Goal: Task Accomplishment & Management: Complete application form

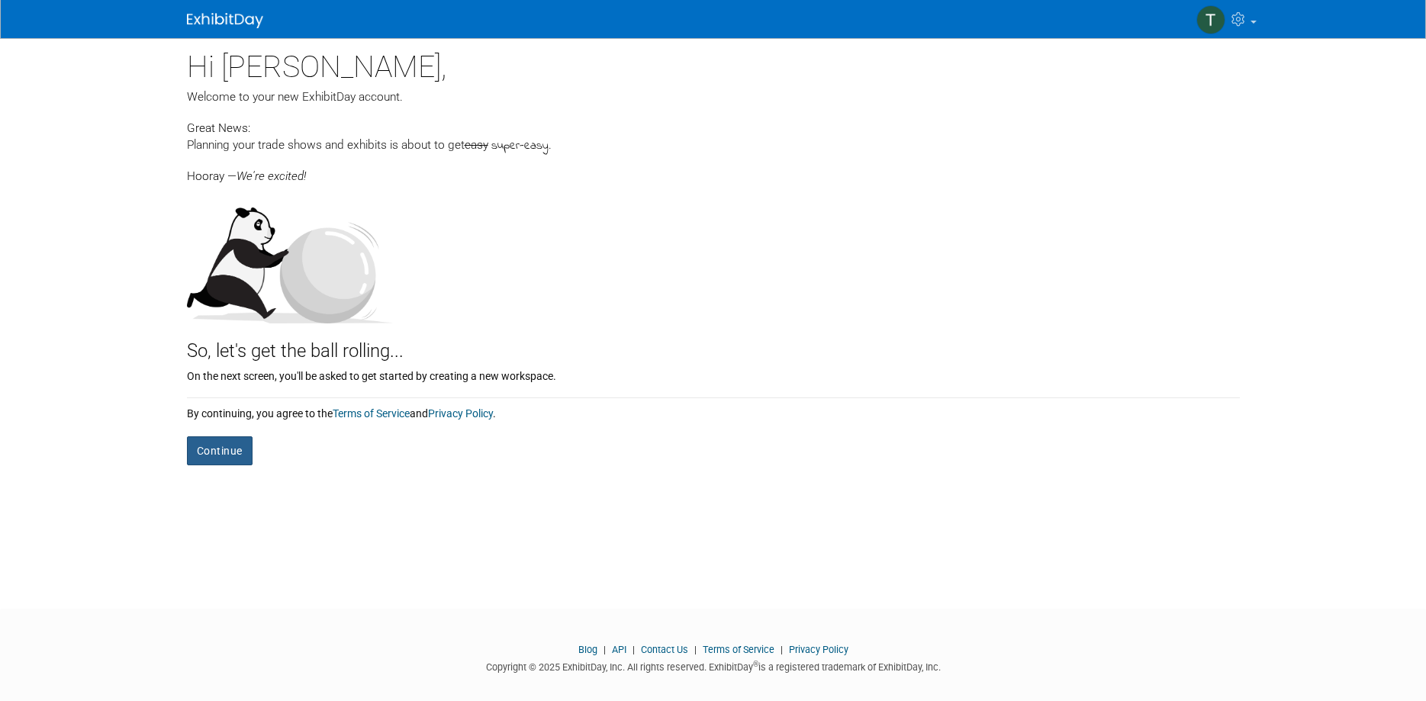
click at [232, 441] on button "Continue" at bounding box center [220, 450] width 66 height 29
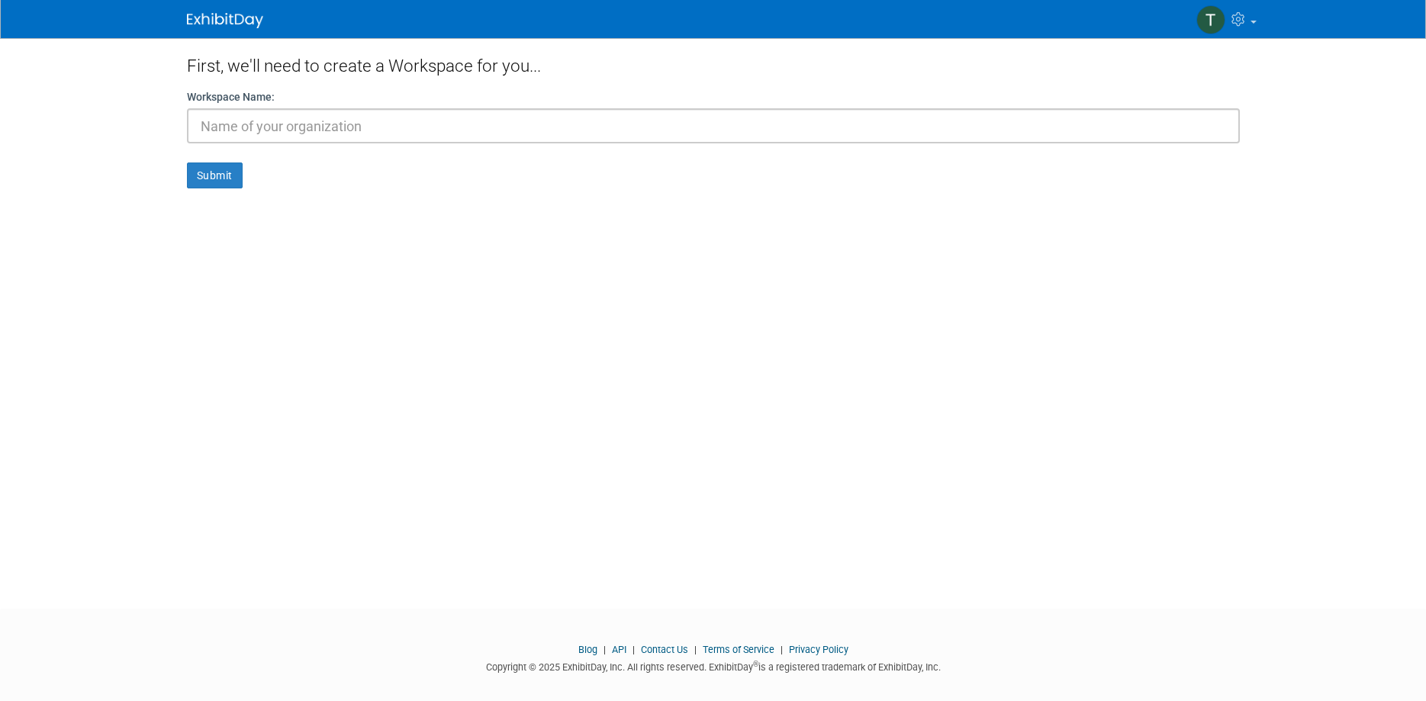
click at [365, 131] on input "text" at bounding box center [713, 125] width 1053 height 35
type input "Marketing"
click at [187, 163] on button "Submit" at bounding box center [215, 176] width 56 height 26
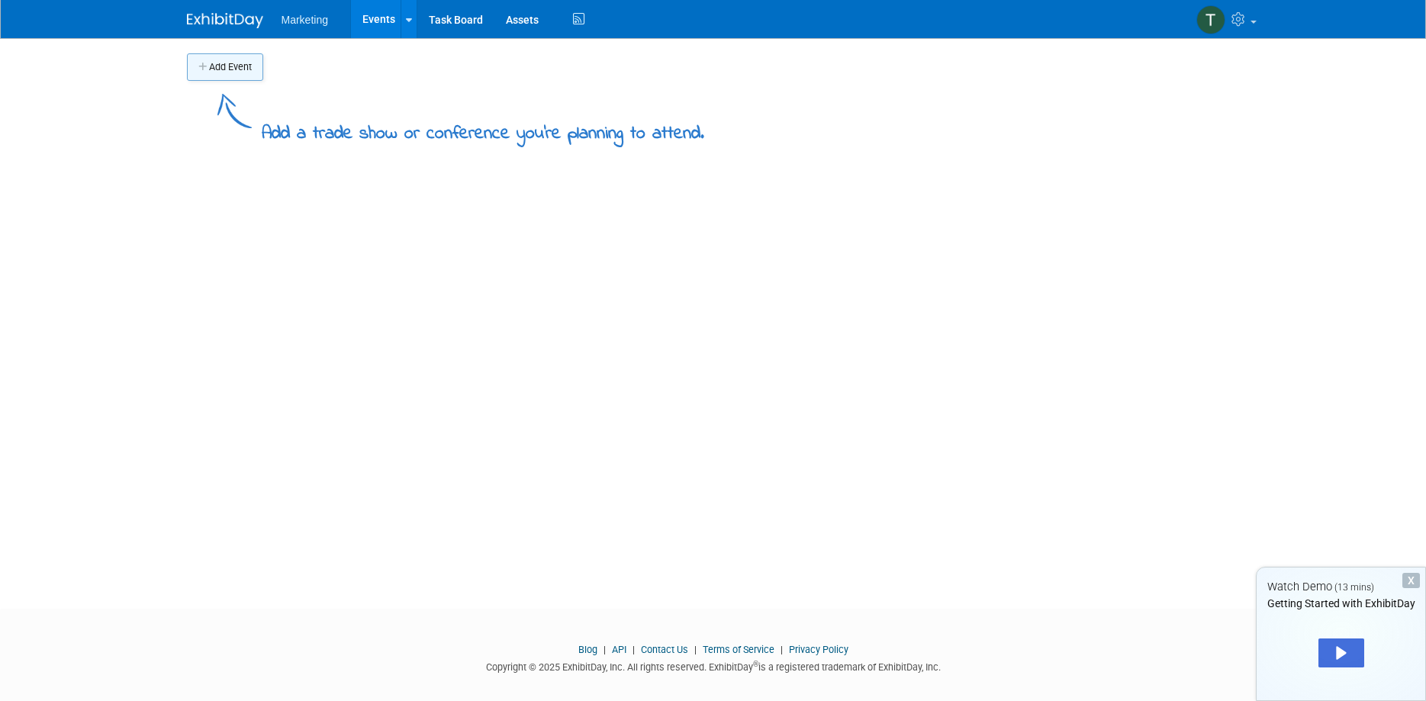
click at [240, 69] on button "Add Event" at bounding box center [225, 66] width 76 height 27
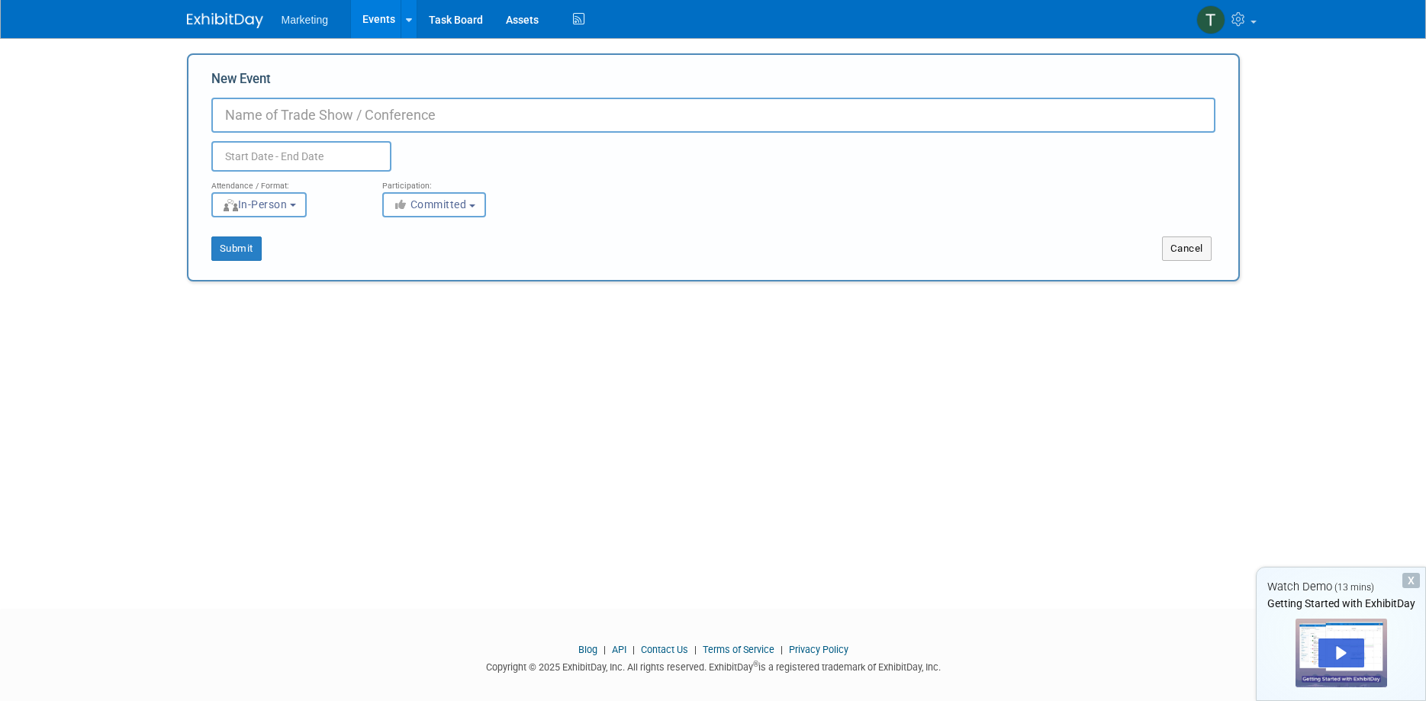
click at [301, 116] on input "New Event" at bounding box center [713, 115] width 1004 height 35
type input "[DATE]"
click at [254, 182] on div "Attendance / Format:" at bounding box center [285, 182] width 148 height 20
click at [259, 159] on input "text" at bounding box center [301, 156] width 180 height 31
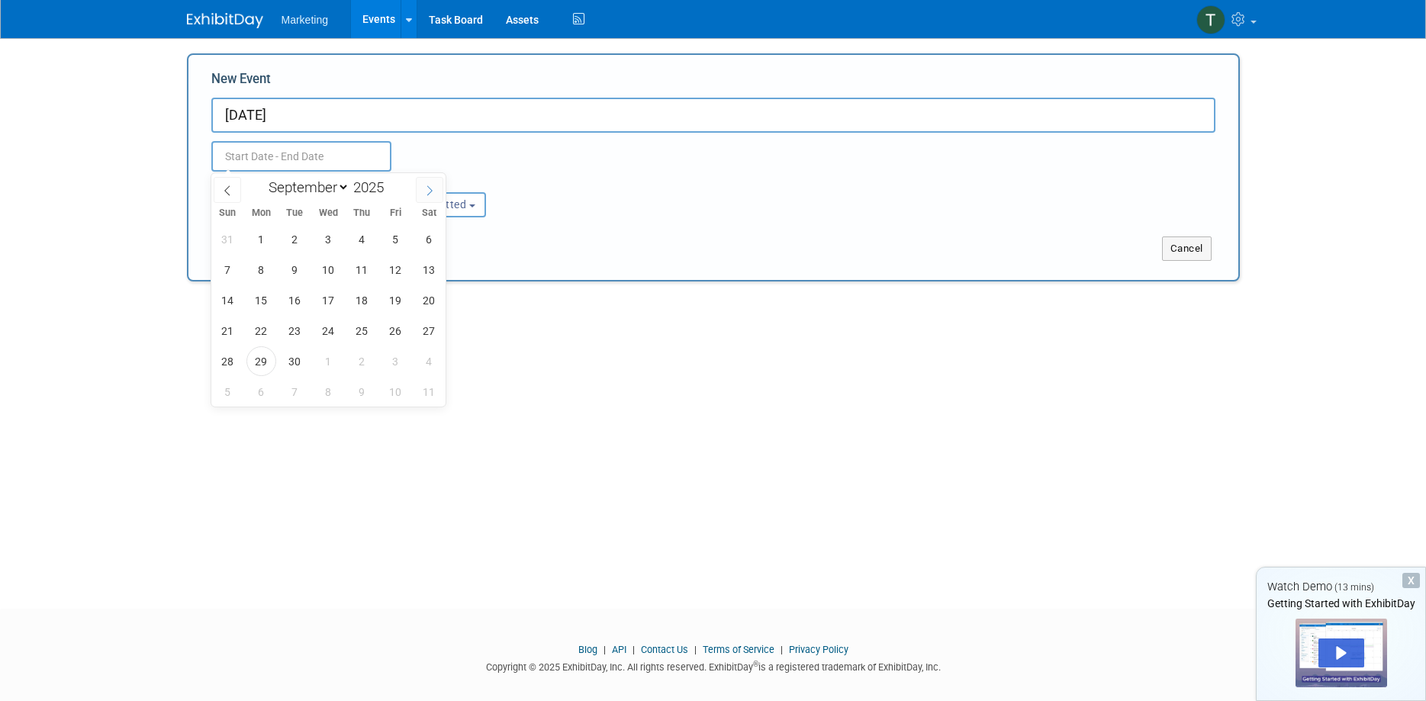
click at [436, 192] on span at bounding box center [429, 190] width 27 height 26
select select "11"
click at [436, 192] on span at bounding box center [429, 190] width 27 height 26
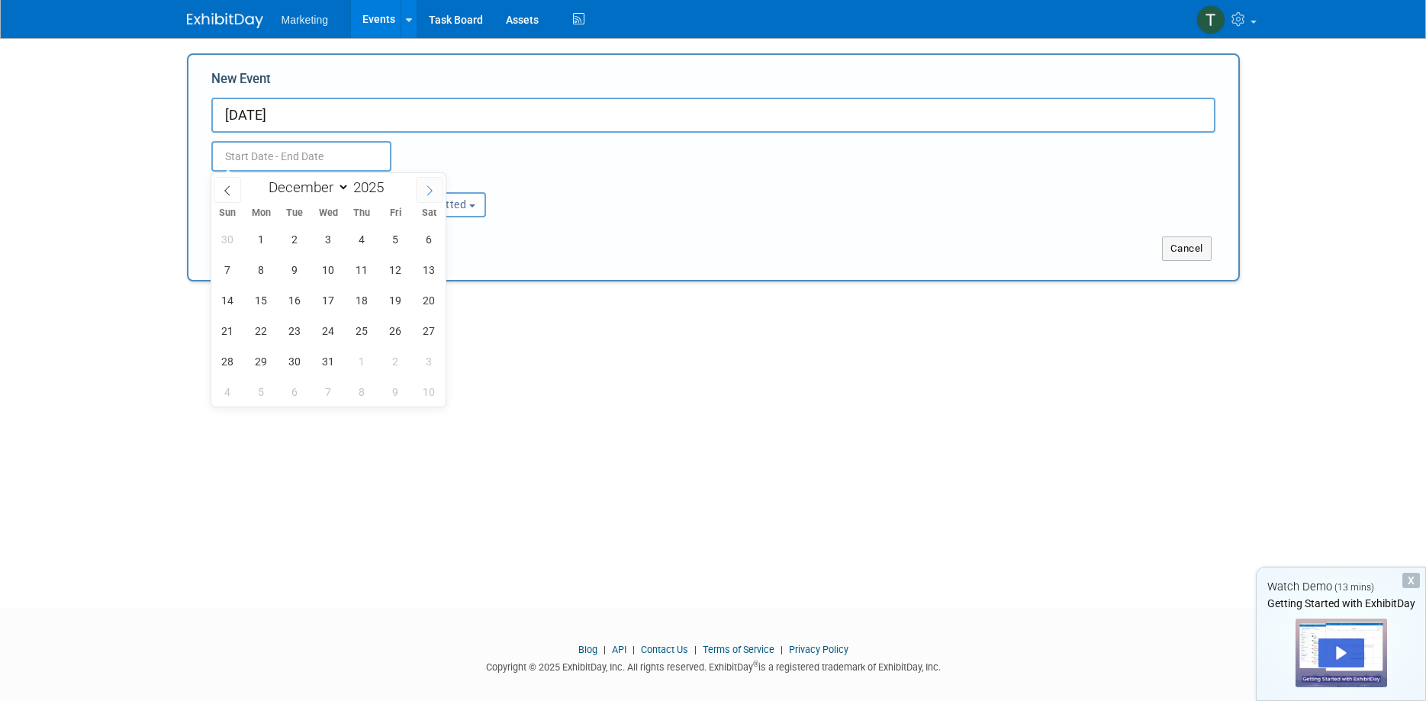
type input "2026"
click at [436, 192] on span at bounding box center [429, 190] width 27 height 26
select select "1"
click at [229, 238] on span "1" at bounding box center [228, 239] width 30 height 30
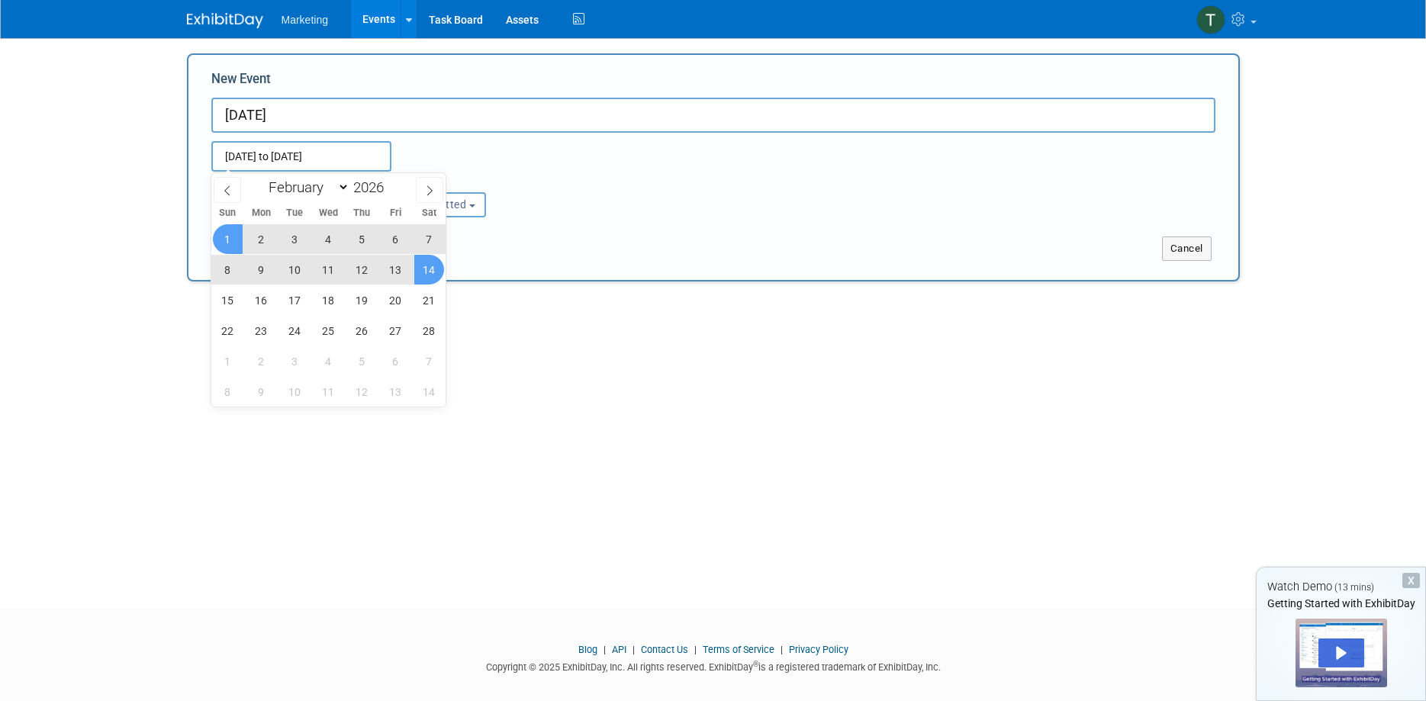
click at [432, 272] on span "14" at bounding box center [429, 270] width 30 height 30
type input "[DATE] to [DATE]"
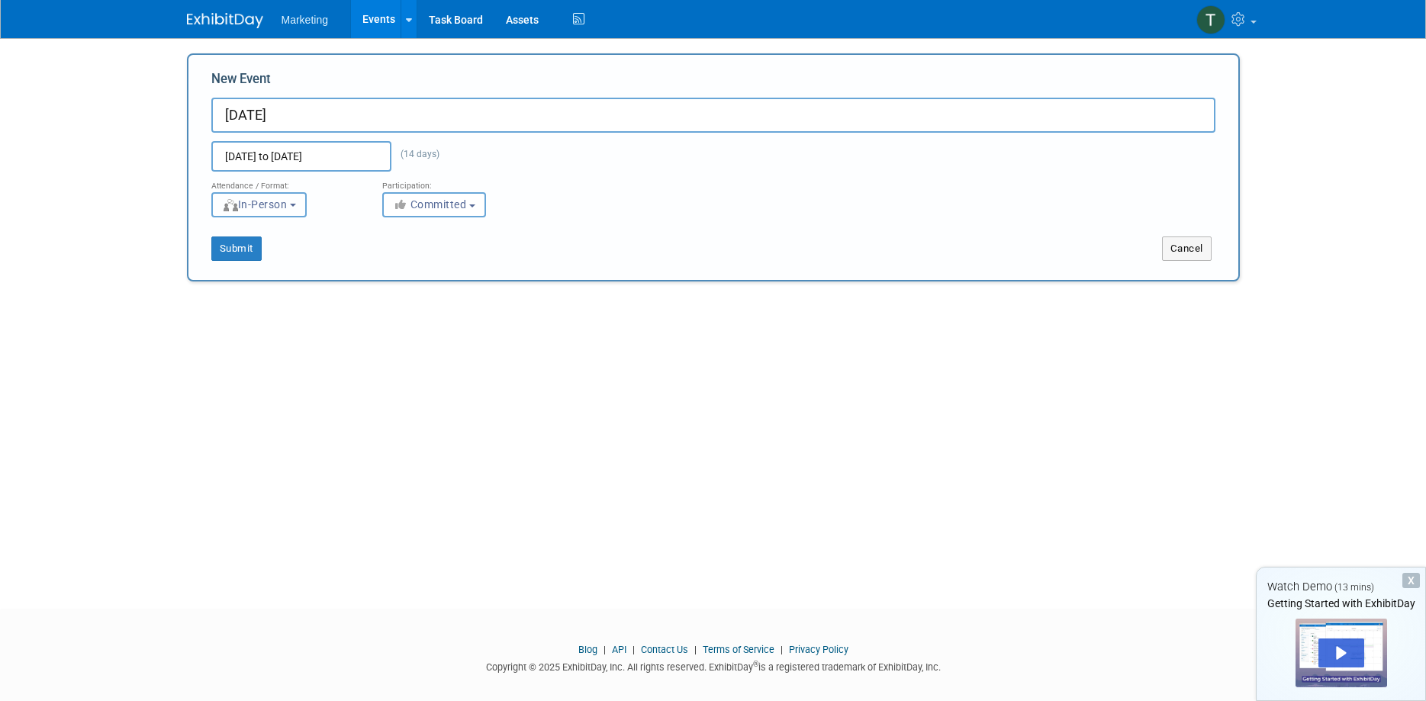
click at [307, 207] on button "In-Person" at bounding box center [258, 204] width 95 height 25
click at [307, 206] on button "In-Person" at bounding box center [258, 204] width 95 height 25
click at [461, 202] on span "Committed" at bounding box center [430, 204] width 74 height 12
click at [459, 234] on label "Committed" at bounding box center [441, 237] width 101 height 20
click at [397, 234] on input "Committed" at bounding box center [392, 237] width 10 height 10
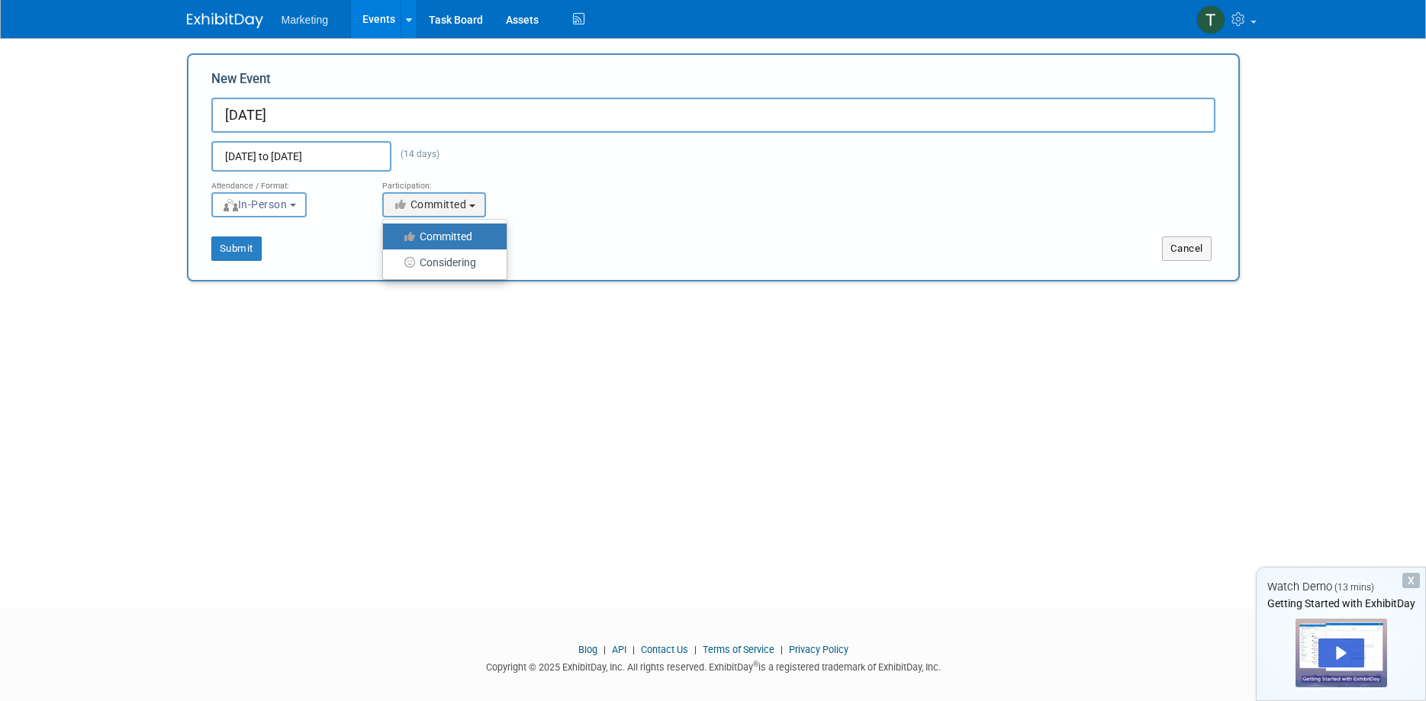
click at [517, 217] on div "Submit Cancel" at bounding box center [713, 238] width 1027 height 43
click at [251, 256] on button "Submit" at bounding box center [236, 249] width 50 height 24
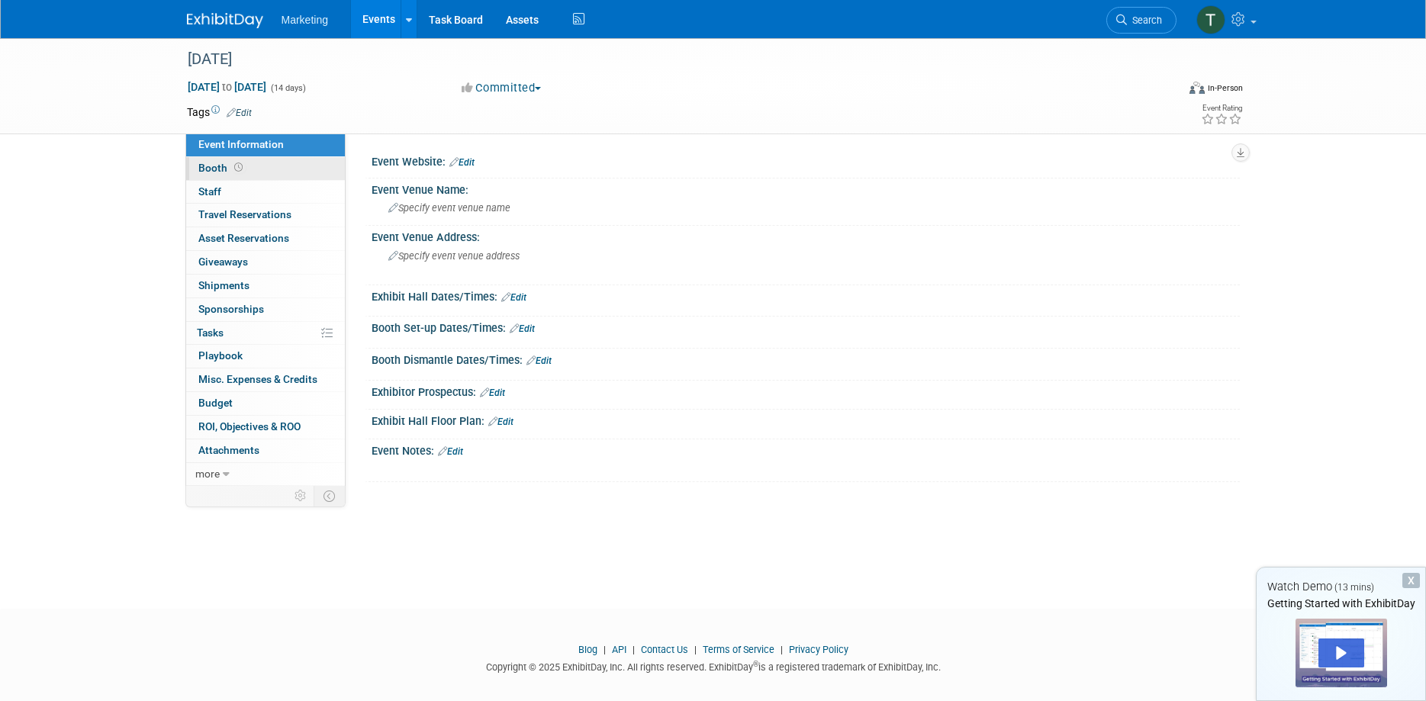
click at [262, 169] on link "Booth" at bounding box center [265, 168] width 159 height 23
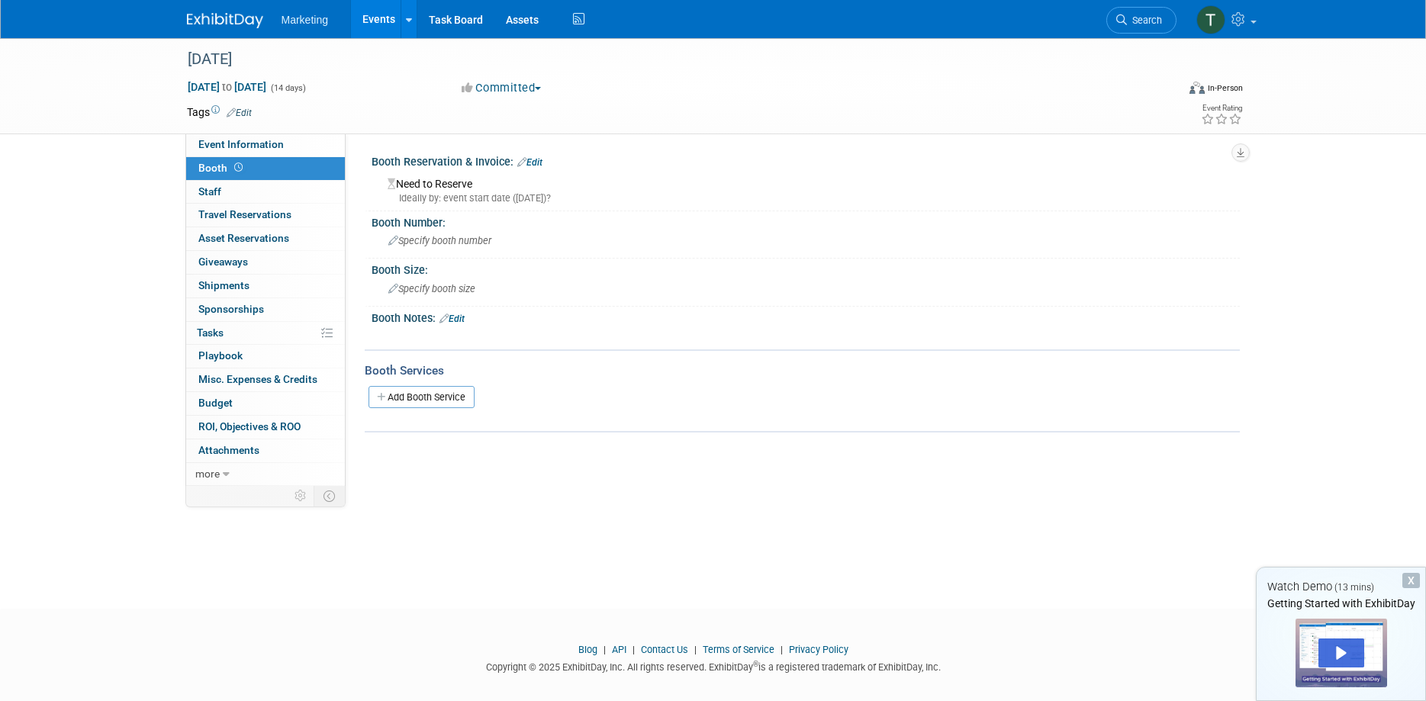
click at [450, 185] on div "Need to Reserve Ideally by: event start date ([DATE])?" at bounding box center [805, 188] width 845 height 33
click at [478, 186] on div "Need to Reserve Ideally by: event start date ([DATE])?" at bounding box center [805, 188] width 845 height 33
click at [482, 192] on div "Ideally by: event start date ([DATE])?" at bounding box center [808, 199] width 841 height 14
click at [504, 191] on div "Need to Reserve Ideally by: event start date ([DATE])?" at bounding box center [805, 188] width 845 height 33
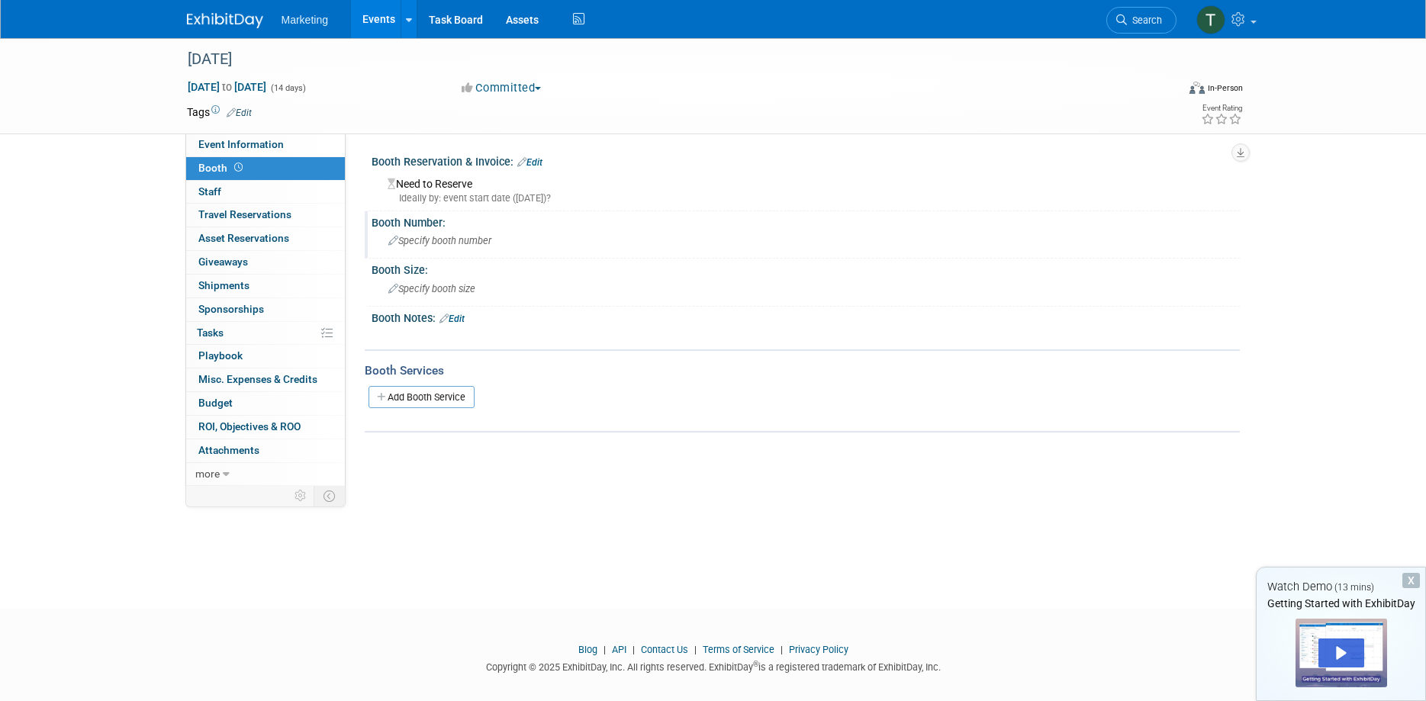
click at [442, 237] on span "Specify booth number" at bounding box center [439, 240] width 103 height 11
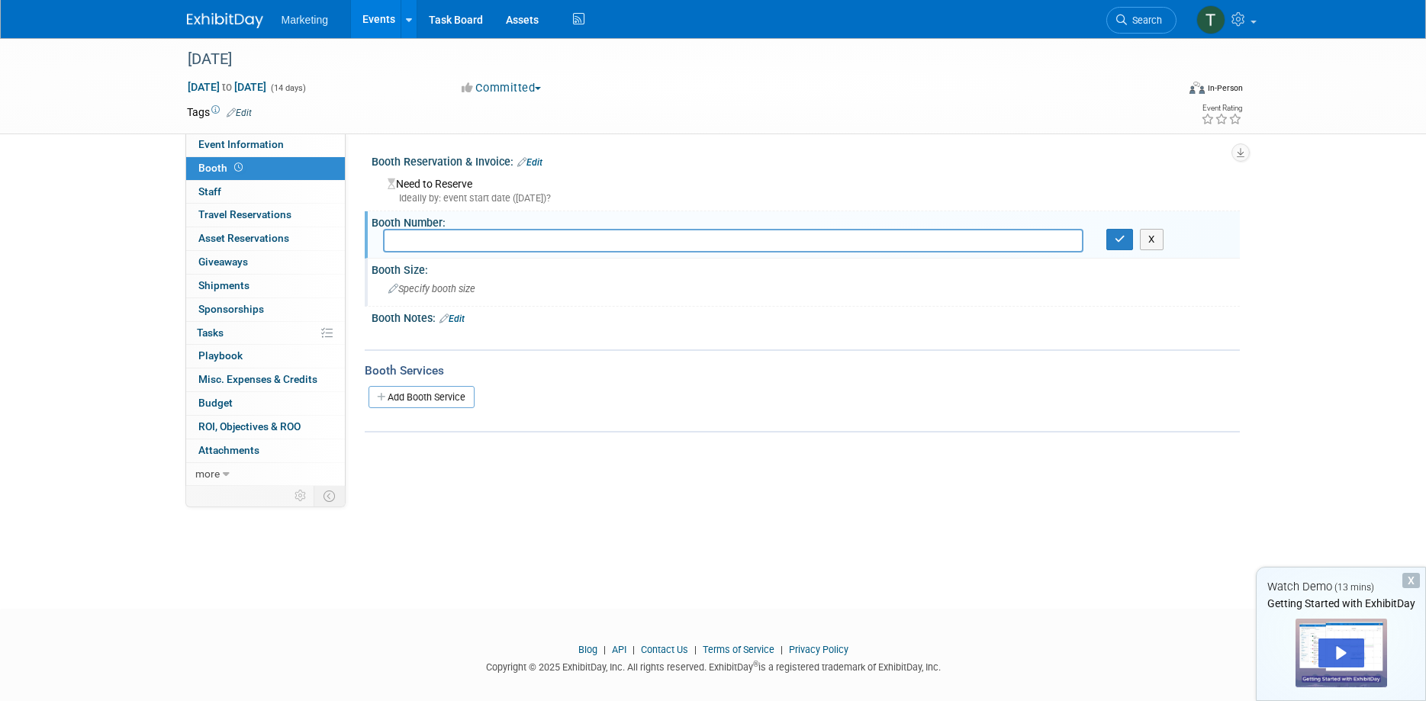
click at [433, 279] on div "Specify booth size" at bounding box center [805, 289] width 845 height 24
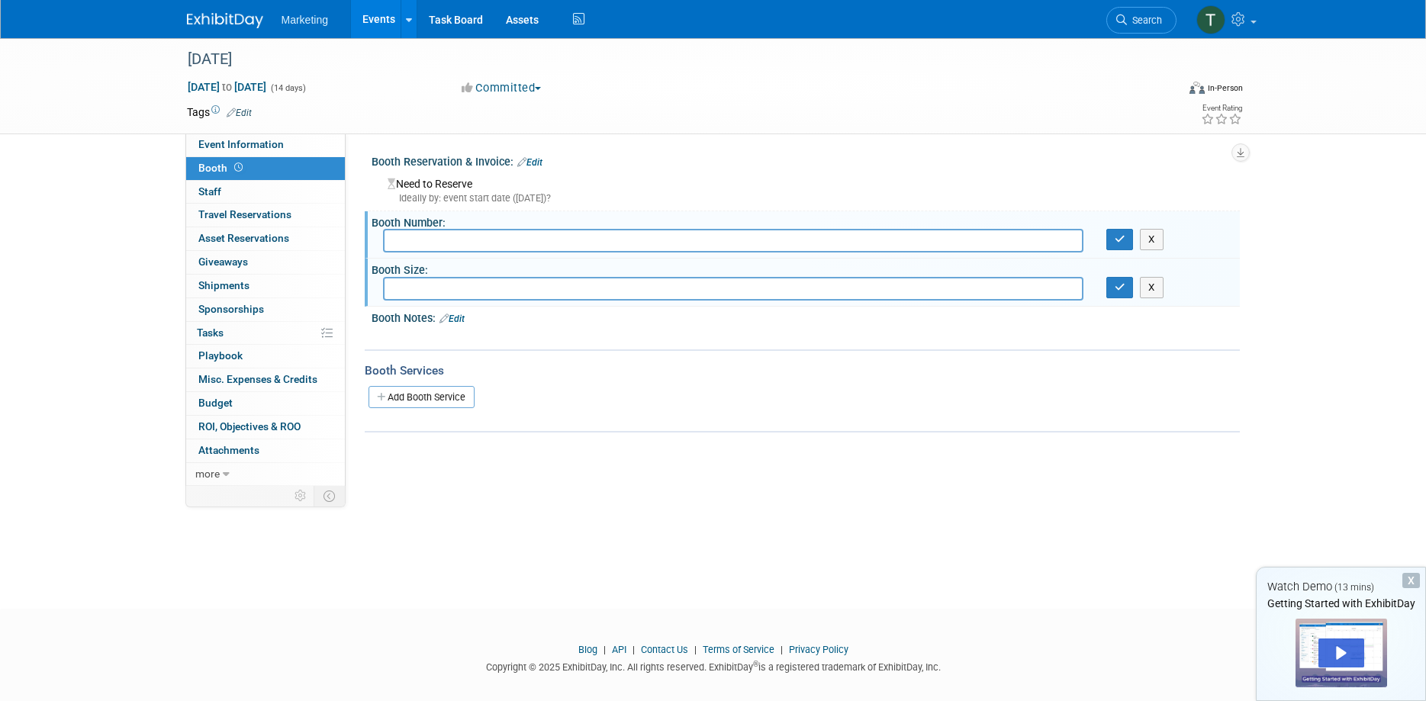
click at [481, 337] on div at bounding box center [728, 336] width 687 height 15
click at [272, 193] on link "0 Staff 0" at bounding box center [265, 192] width 159 height 23
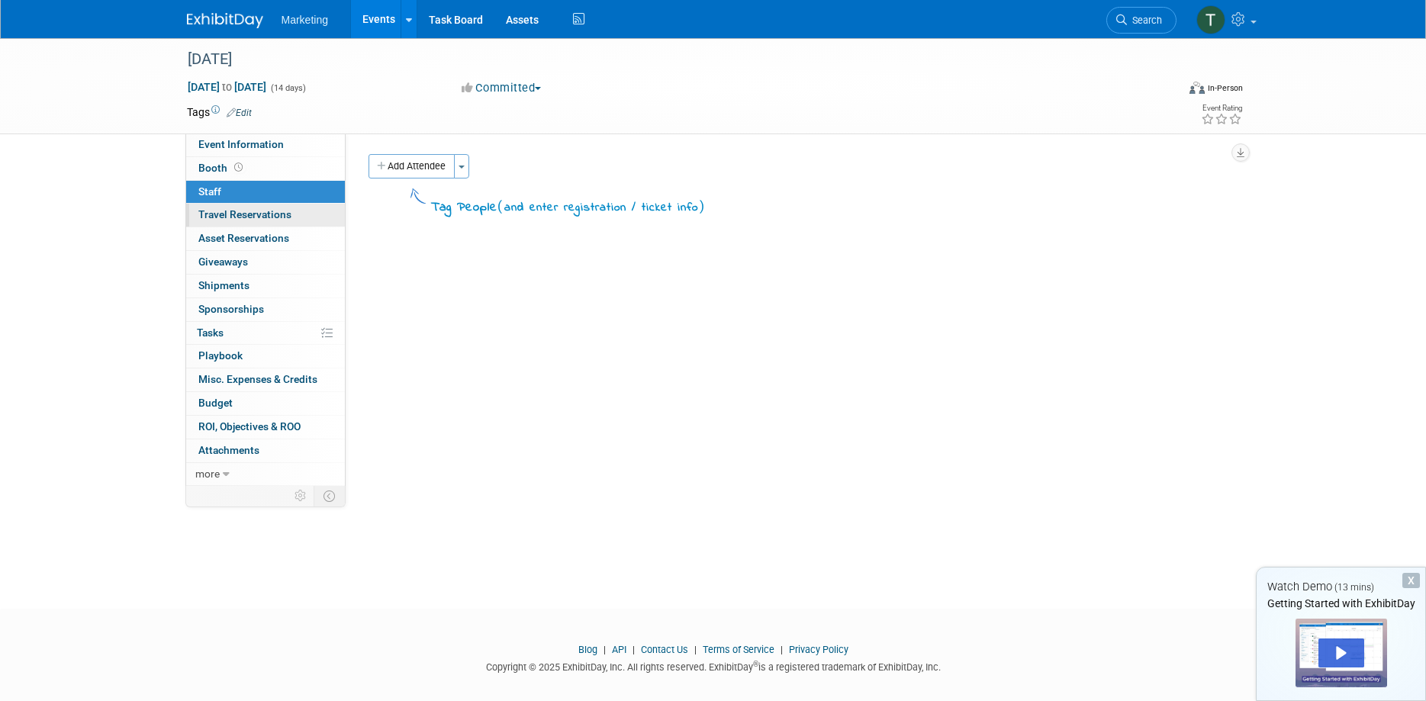
click at [272, 217] on span "Travel Reservations 0" at bounding box center [244, 214] width 93 height 12
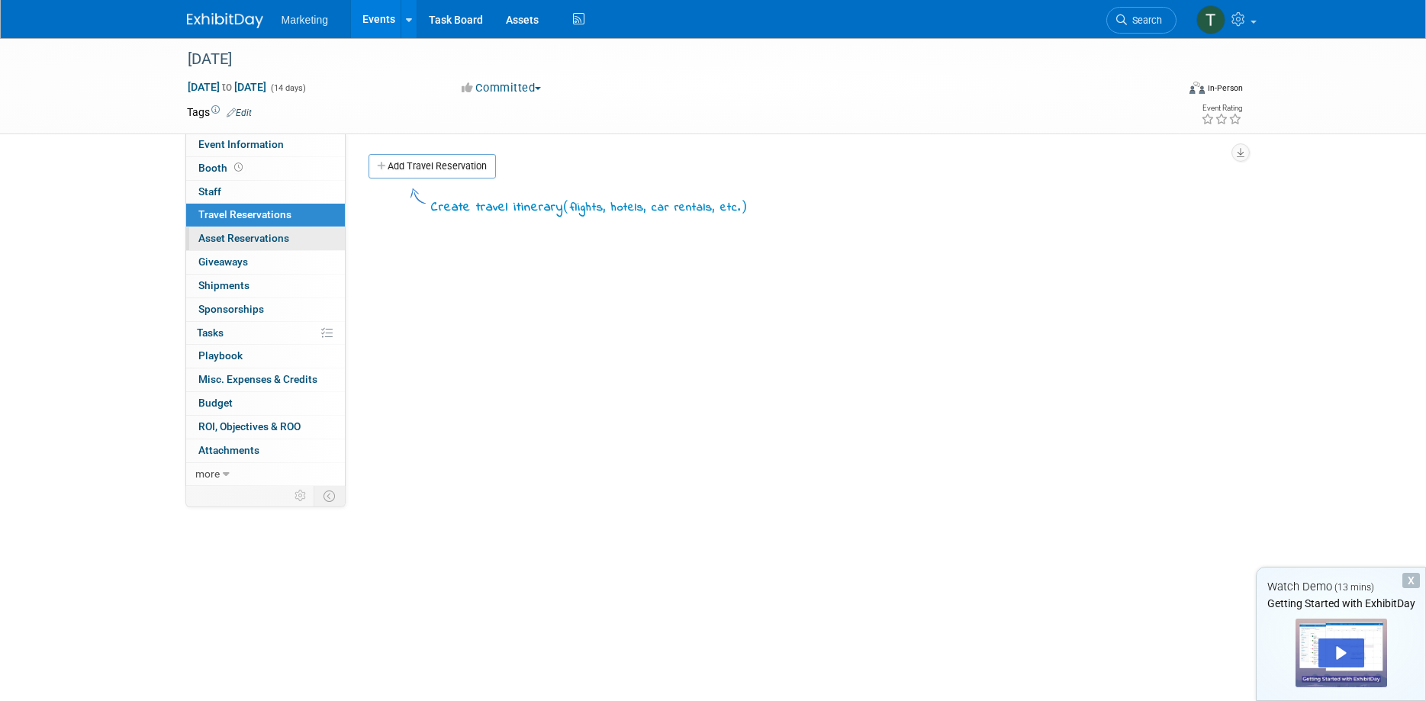
click at [278, 239] on span "Asset Reservations 0" at bounding box center [243, 238] width 91 height 12
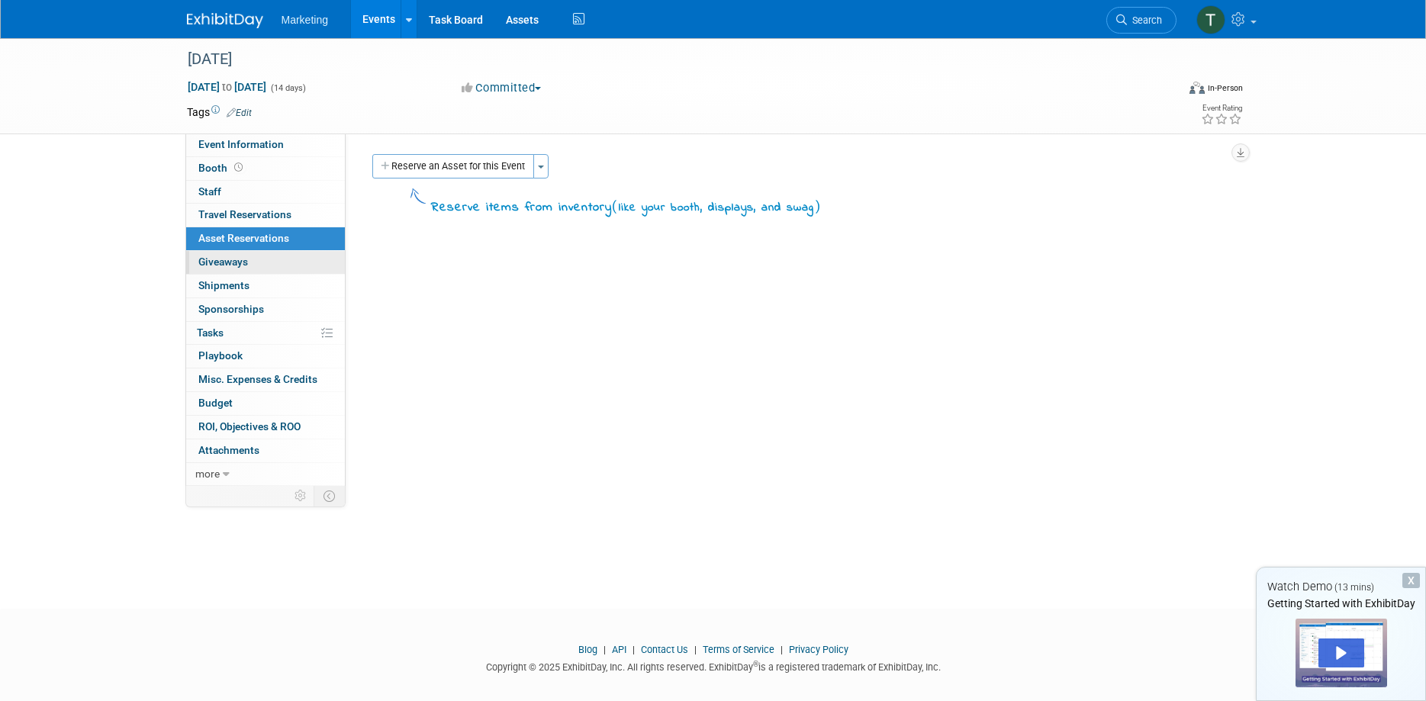
click at [266, 265] on link "0 Giveaways 0" at bounding box center [265, 262] width 159 height 23
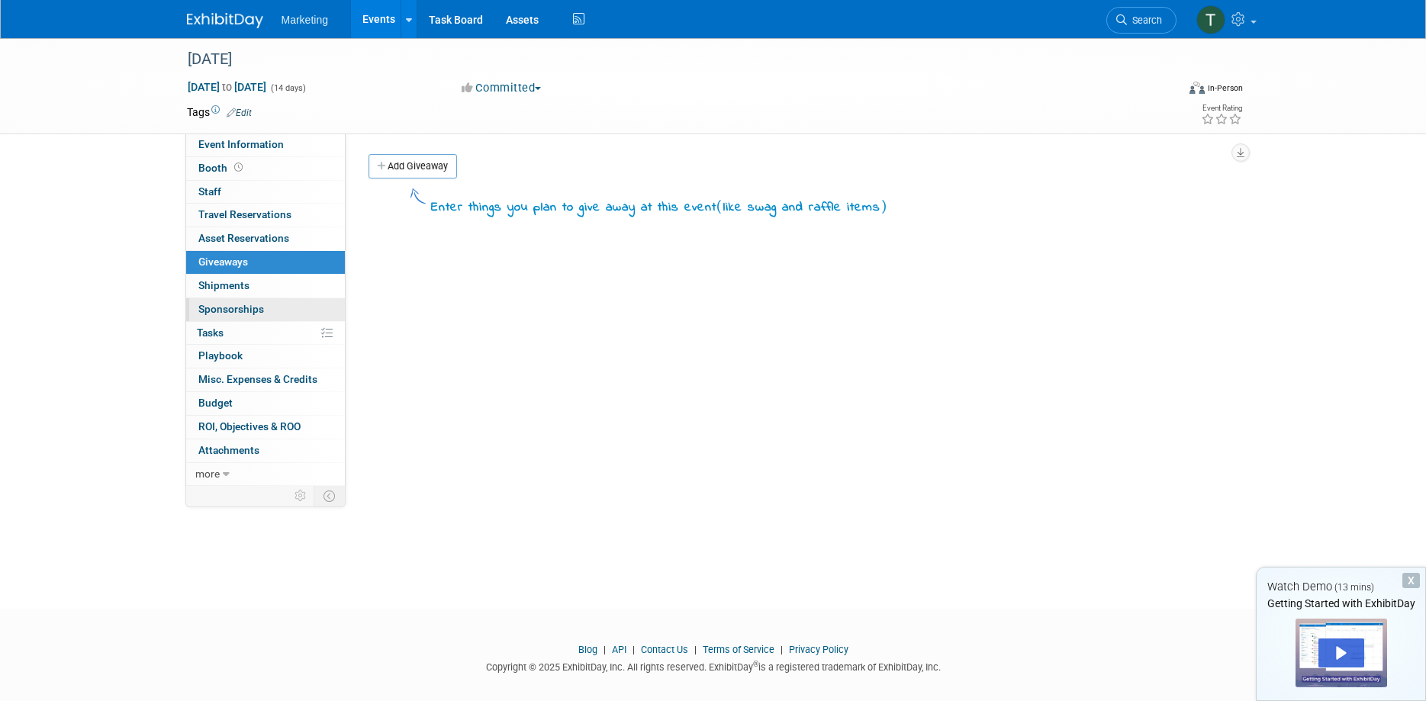
click at [252, 310] on span "Sponsorships 0" at bounding box center [231, 309] width 66 height 12
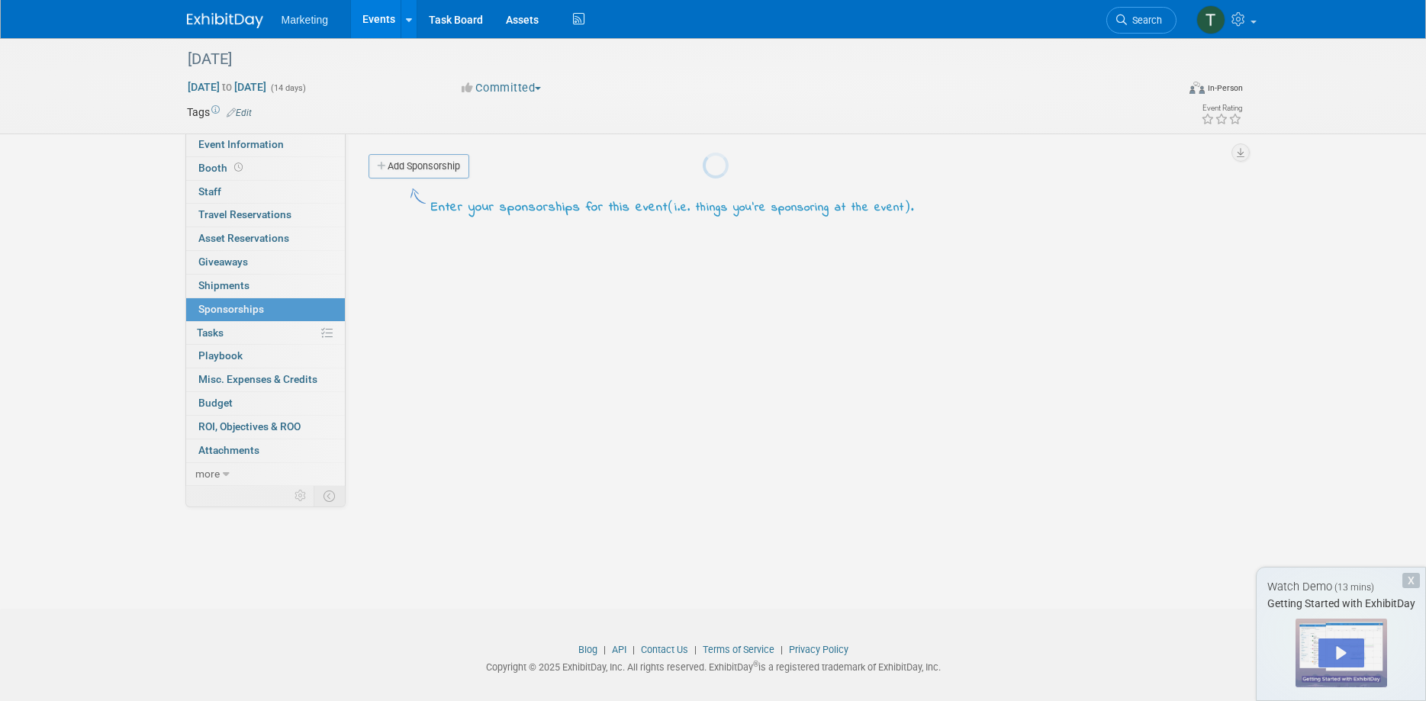
click at [246, 330] on link "0% Tasks 0%" at bounding box center [265, 333] width 159 height 23
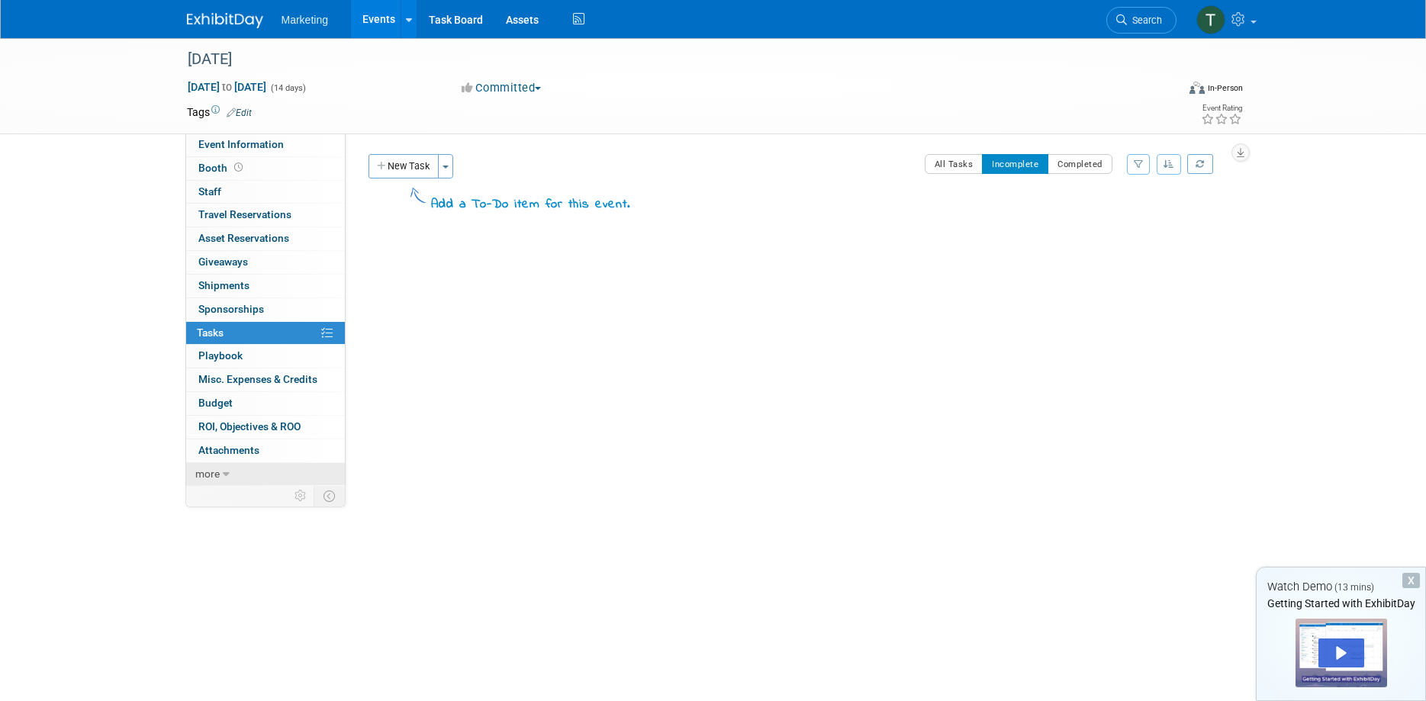
click at [233, 465] on link "more" at bounding box center [265, 474] width 159 height 23
click at [220, 471] on icon at bounding box center [220, 474] width 7 height 11
click at [236, 144] on span "Event Information" at bounding box center [240, 144] width 85 height 12
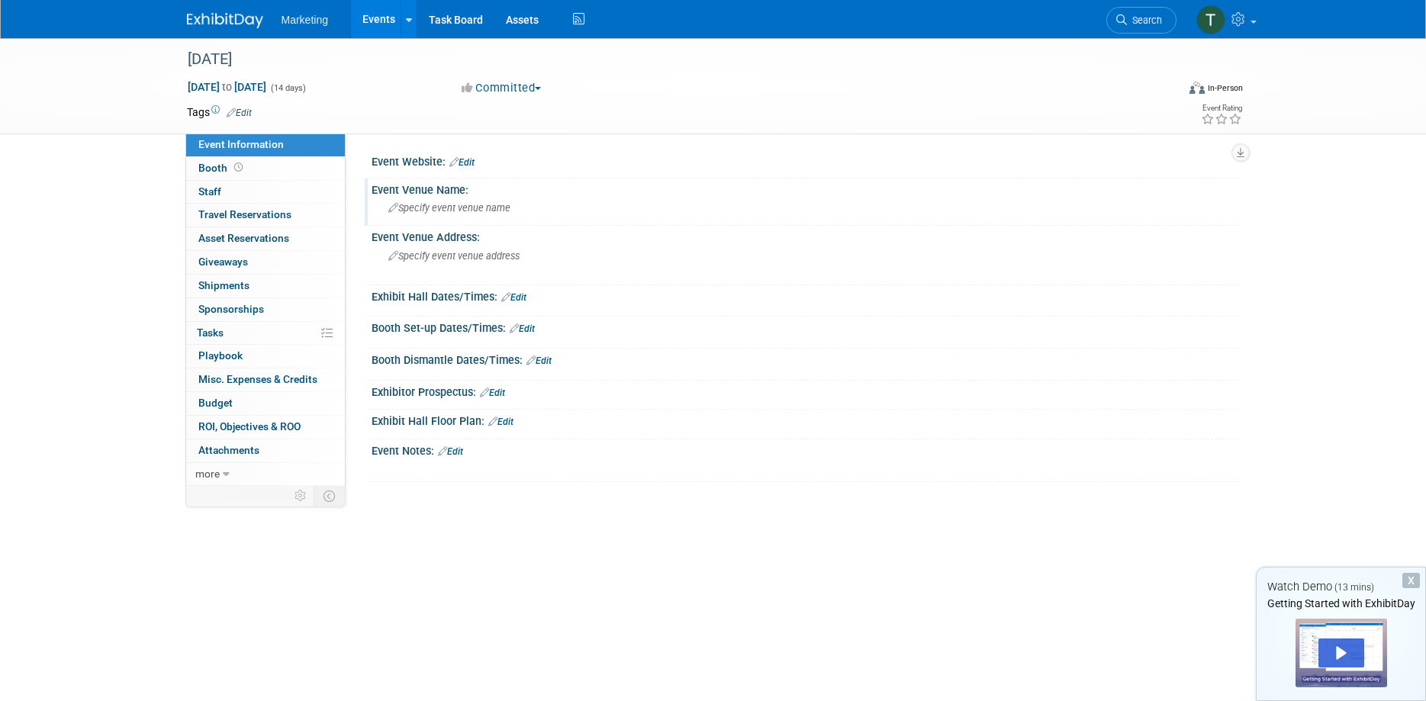
click at [442, 204] on span "Specify event venue name" at bounding box center [449, 207] width 122 height 11
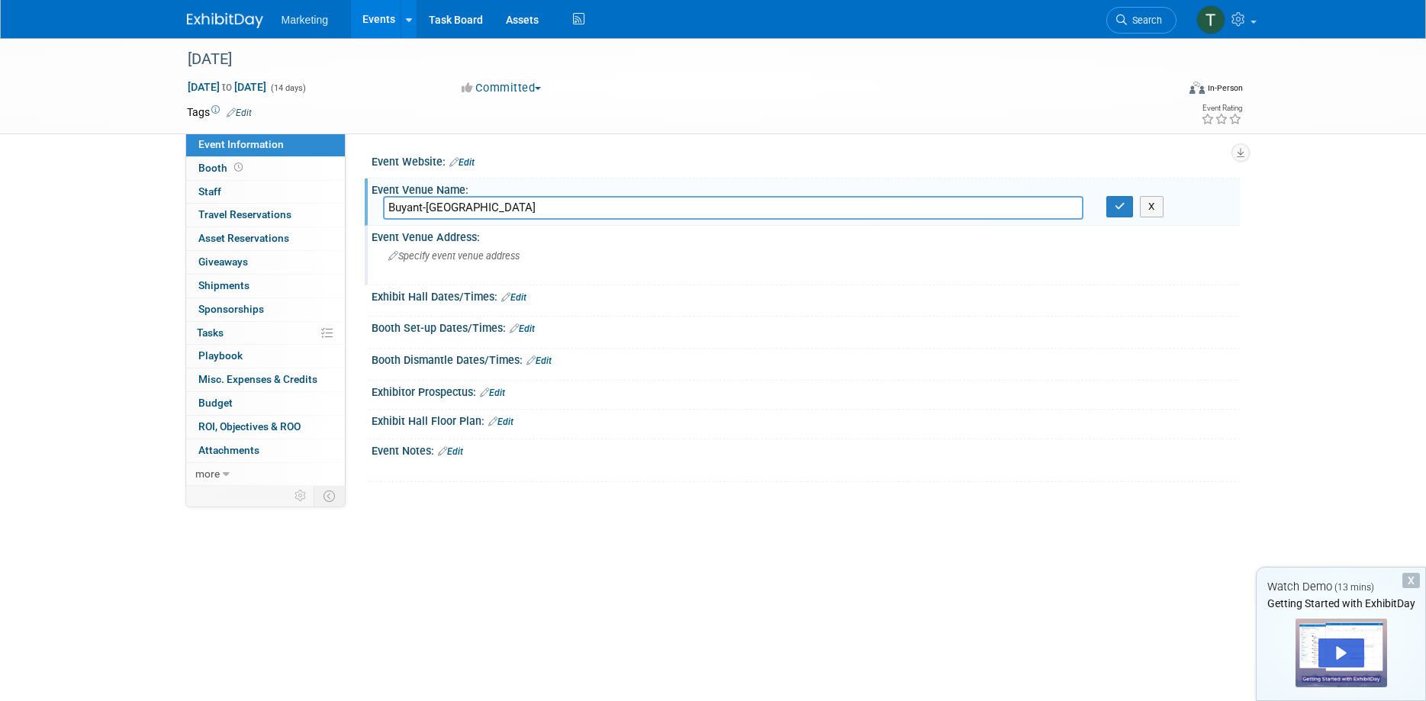
type input "Buyant-[GEOGRAPHIC_DATA]"
click at [491, 266] on div "Specify event venue address" at bounding box center [552, 261] width 339 height 35
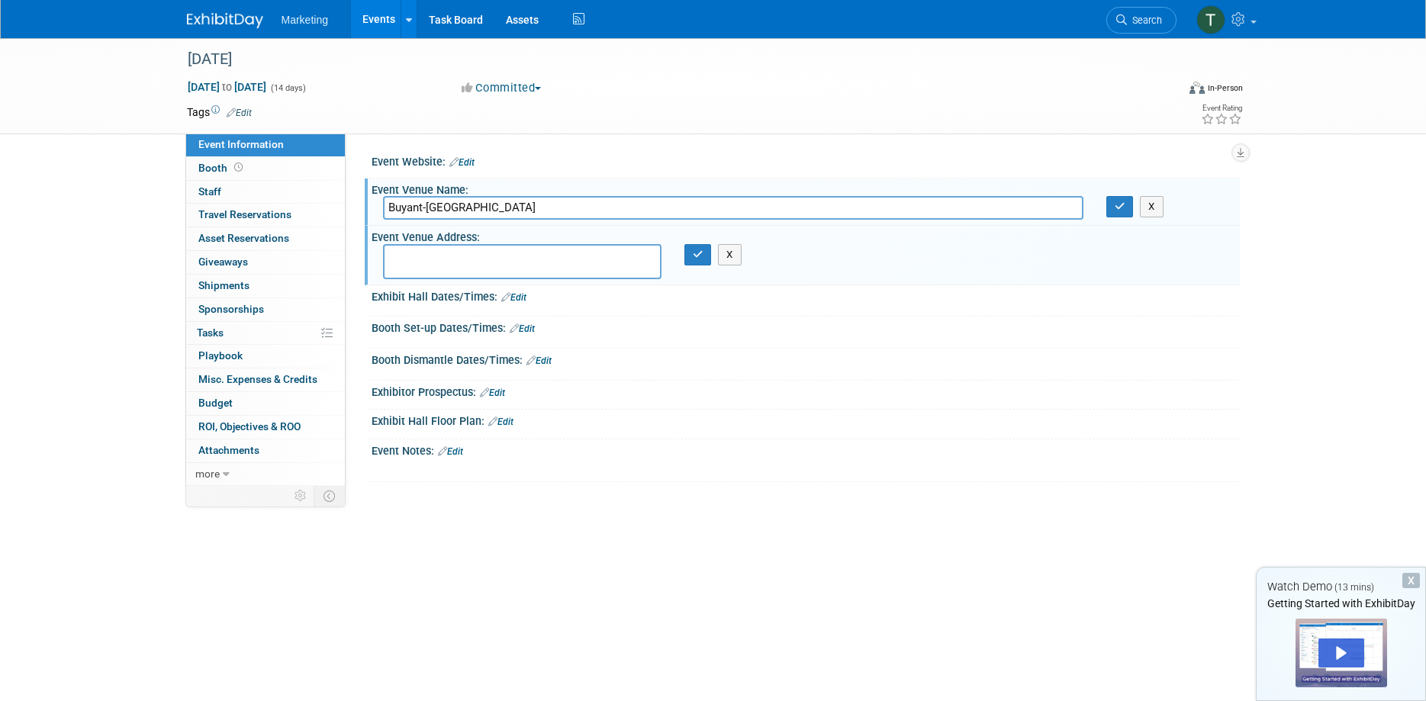
click at [507, 275] on textarea at bounding box center [522, 261] width 278 height 35
paste textarea "VQ3M+QQG, HUD - 21 khoroo, [GEOGRAPHIC_DATA] 17121"
drag, startPoint x: 458, startPoint y: 255, endPoint x: 508, endPoint y: 300, distance: 67.5
click at [458, 256] on textarea "VQ3M+QQG, HUD - 21 khoroo, [GEOGRAPHIC_DATA] 17121" at bounding box center [522, 261] width 278 height 35
type textarea "HUD - 21 khoroo, [GEOGRAPHIC_DATA] 17121"
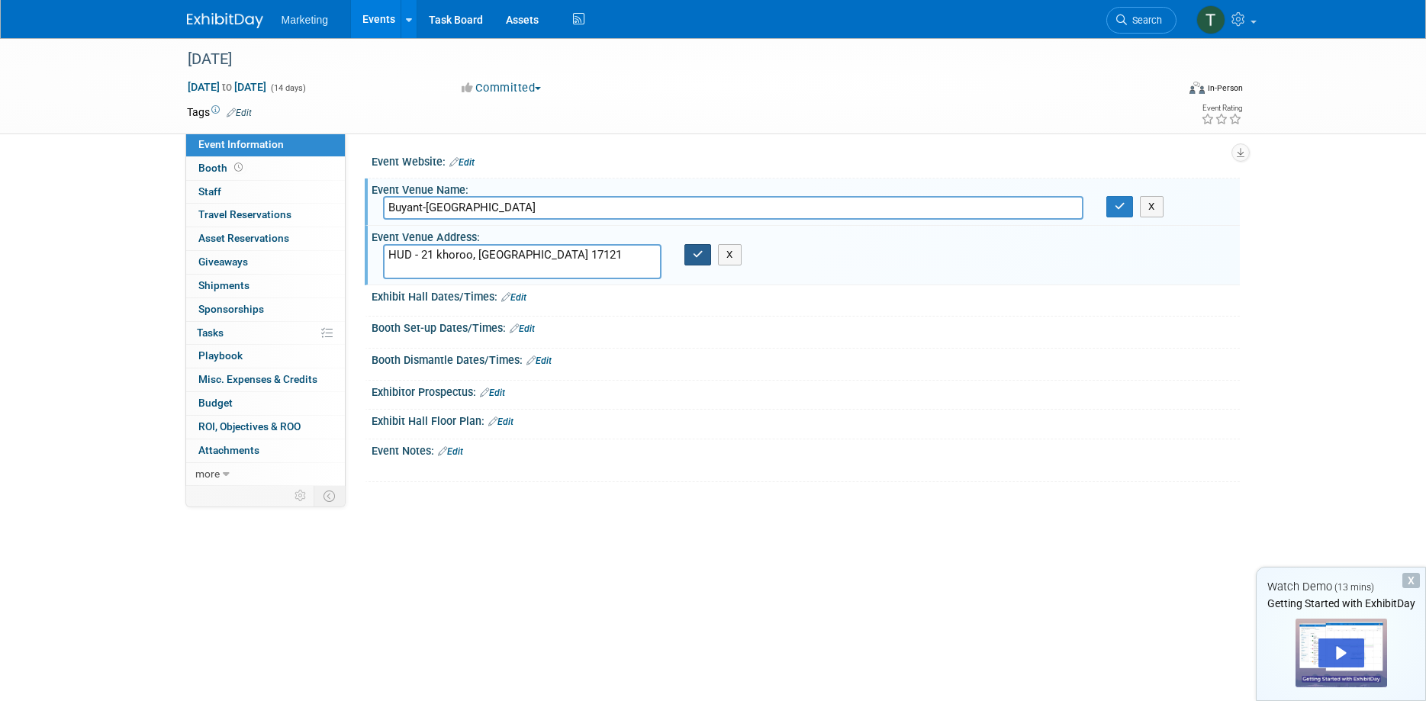
click at [693, 258] on icon "button" at bounding box center [698, 254] width 11 height 10
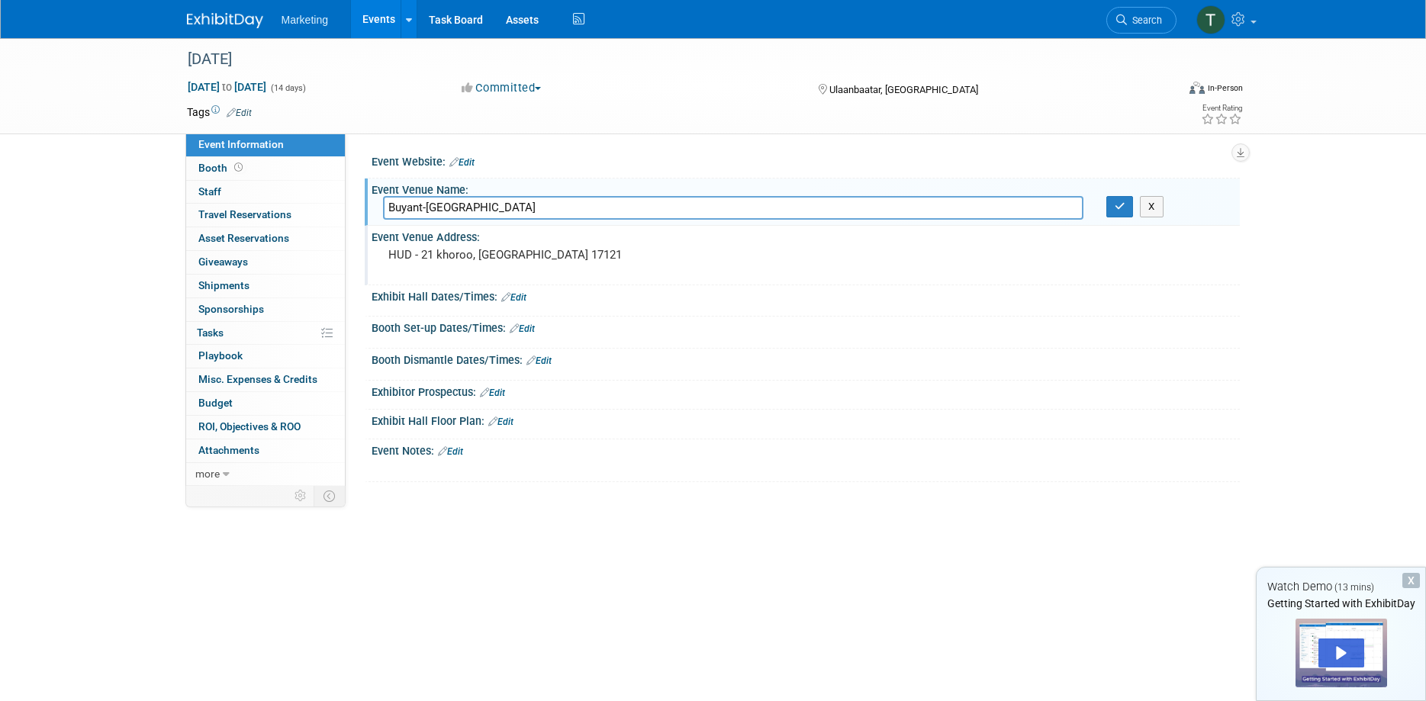
click at [526, 300] on link "Edit" at bounding box center [513, 297] width 25 height 11
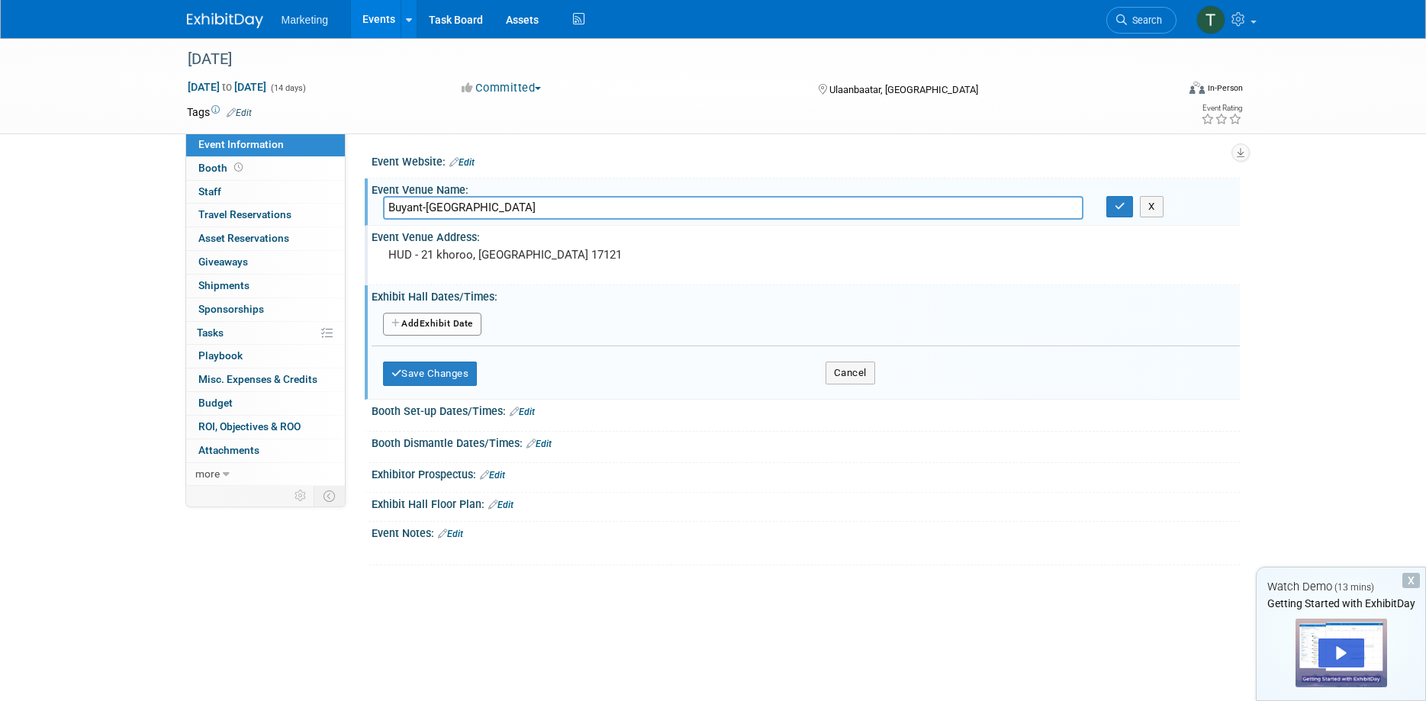
click at [464, 325] on button "Add Another Exhibit Date" at bounding box center [432, 324] width 98 height 23
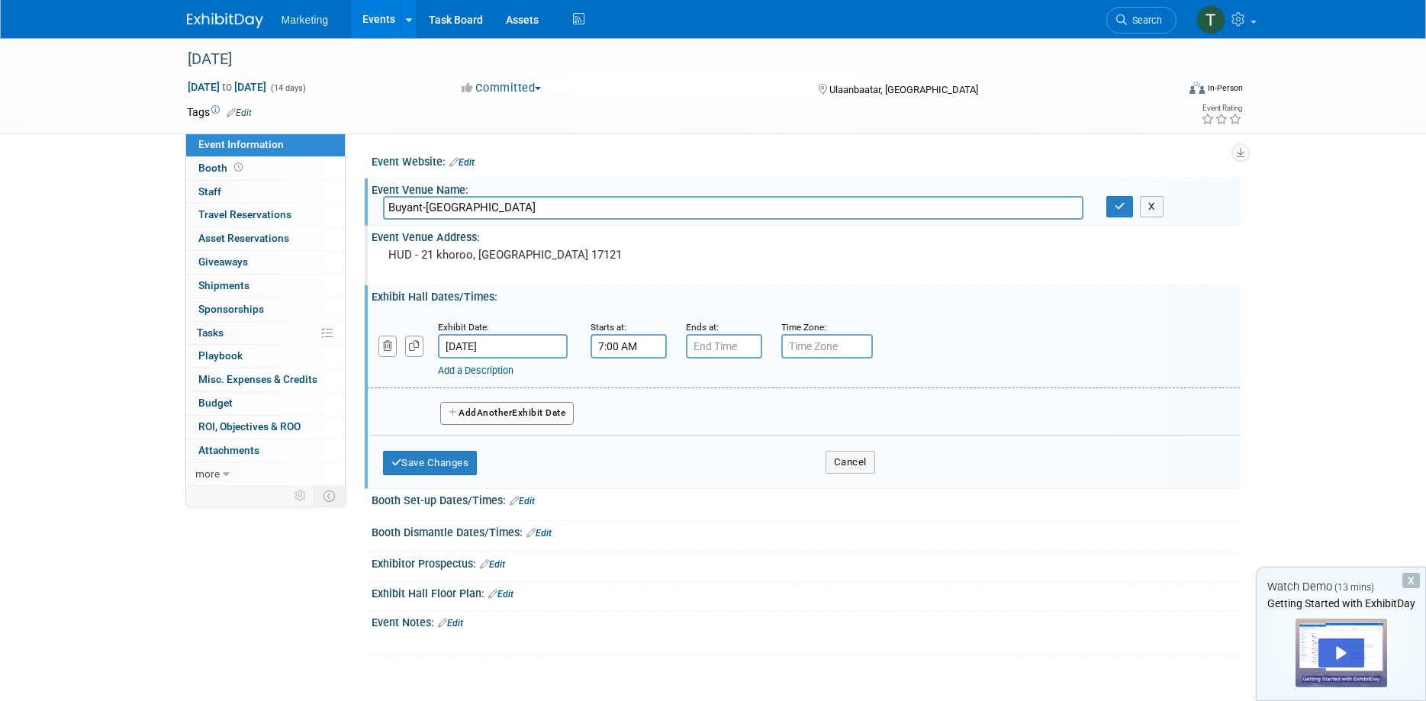
click at [646, 346] on input "7:00 AM" at bounding box center [629, 346] width 76 height 24
click at [629, 386] on span at bounding box center [626, 384] width 27 height 27
type input "10:00 AM"
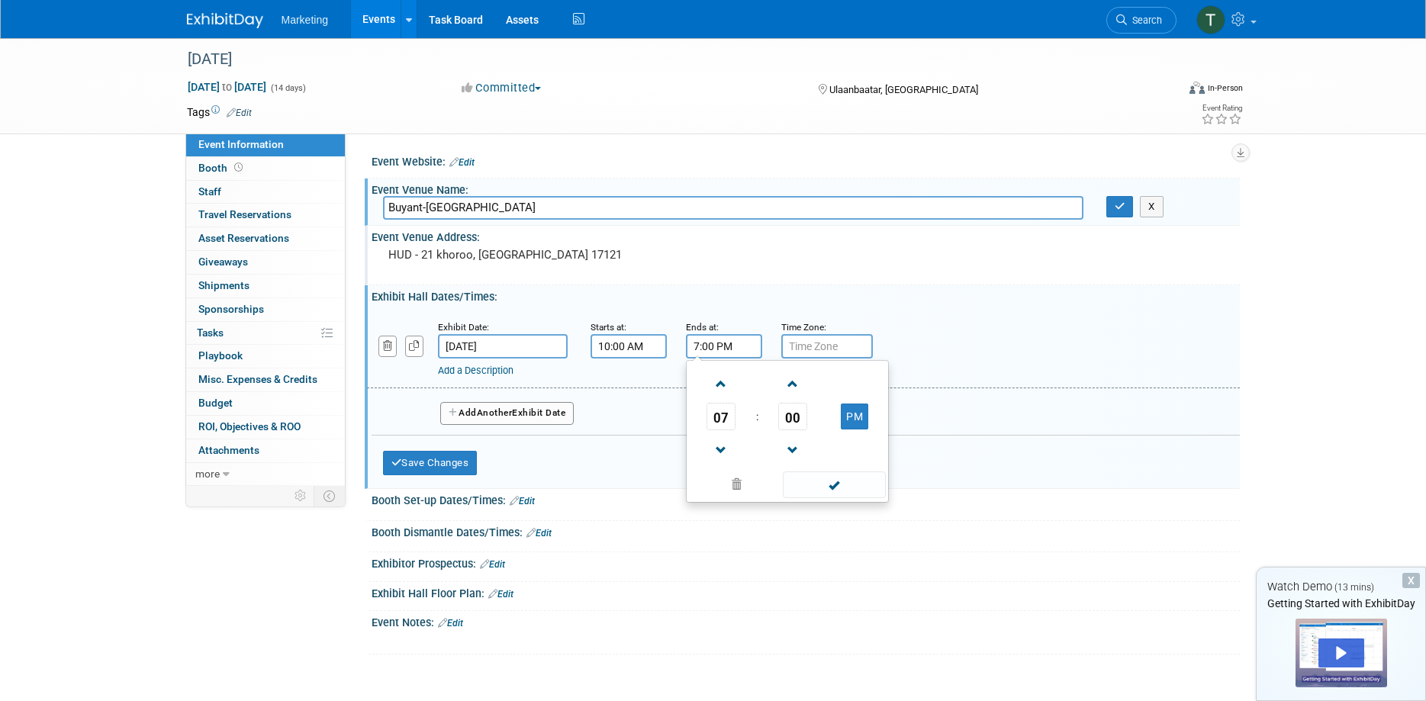
click at [716, 346] on input "7:00 PM" at bounding box center [724, 346] width 76 height 24
click at [725, 455] on span at bounding box center [721, 450] width 27 height 27
type input "6:00 PM"
click at [830, 485] on span at bounding box center [834, 485] width 103 height 27
click at [825, 353] on input "text" at bounding box center [827, 346] width 92 height 24
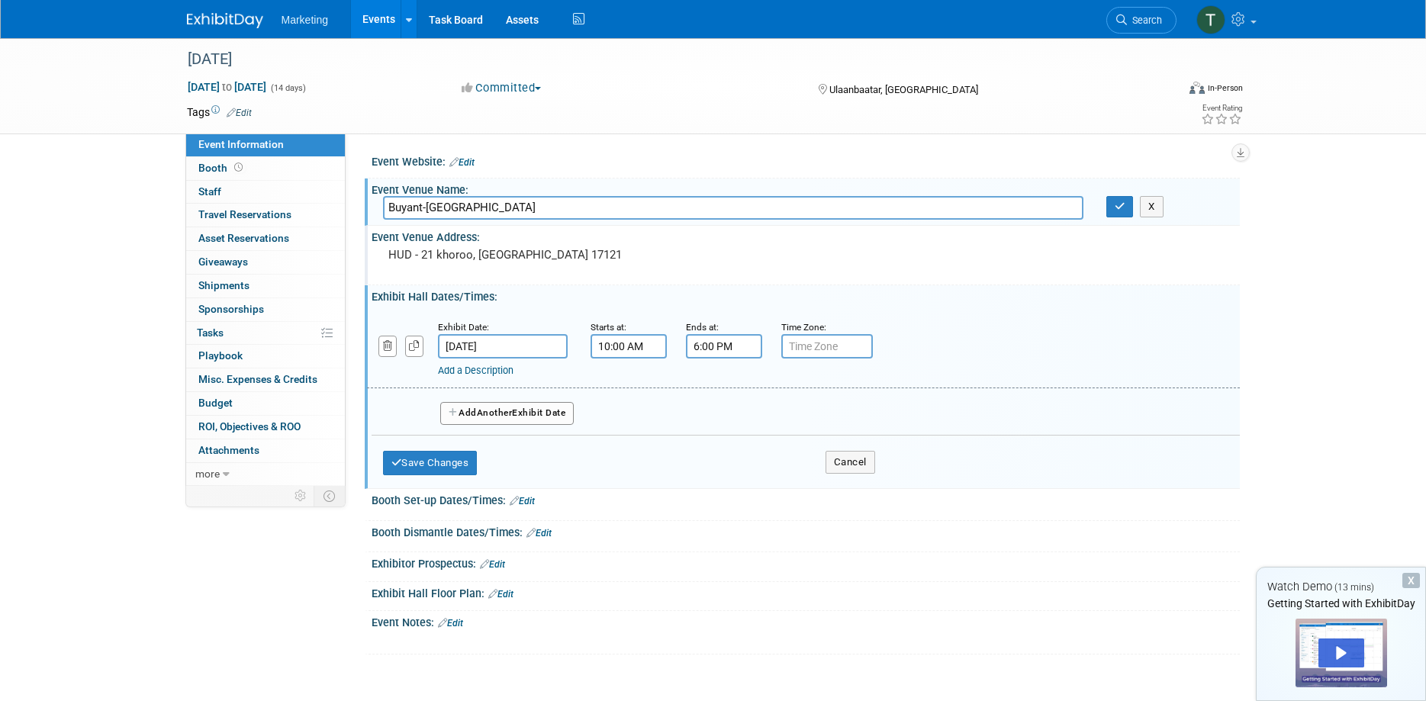
click at [725, 441] on div "Save Changes Cancel" at bounding box center [629, 459] width 492 height 47
click at [462, 462] on button "Save Changes" at bounding box center [430, 463] width 95 height 24
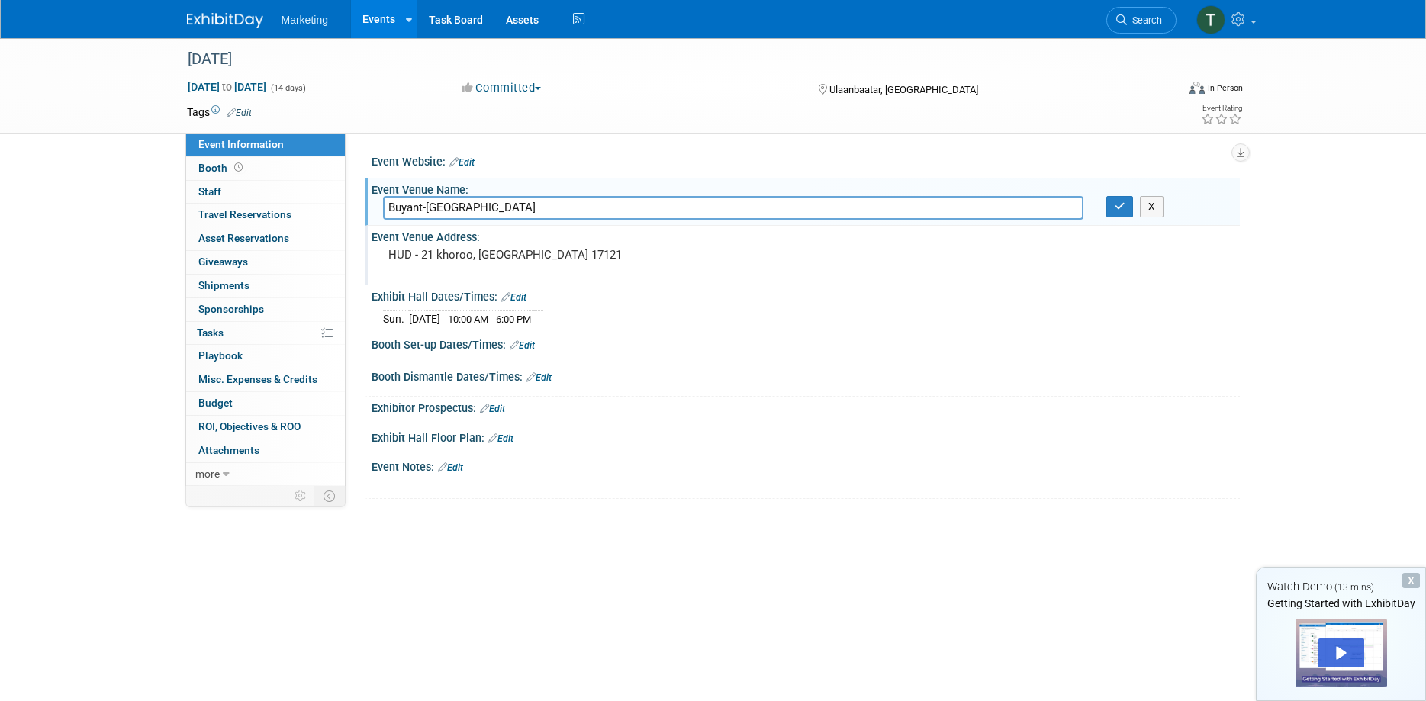
click at [498, 433] on link "Edit" at bounding box center [500, 438] width 25 height 11
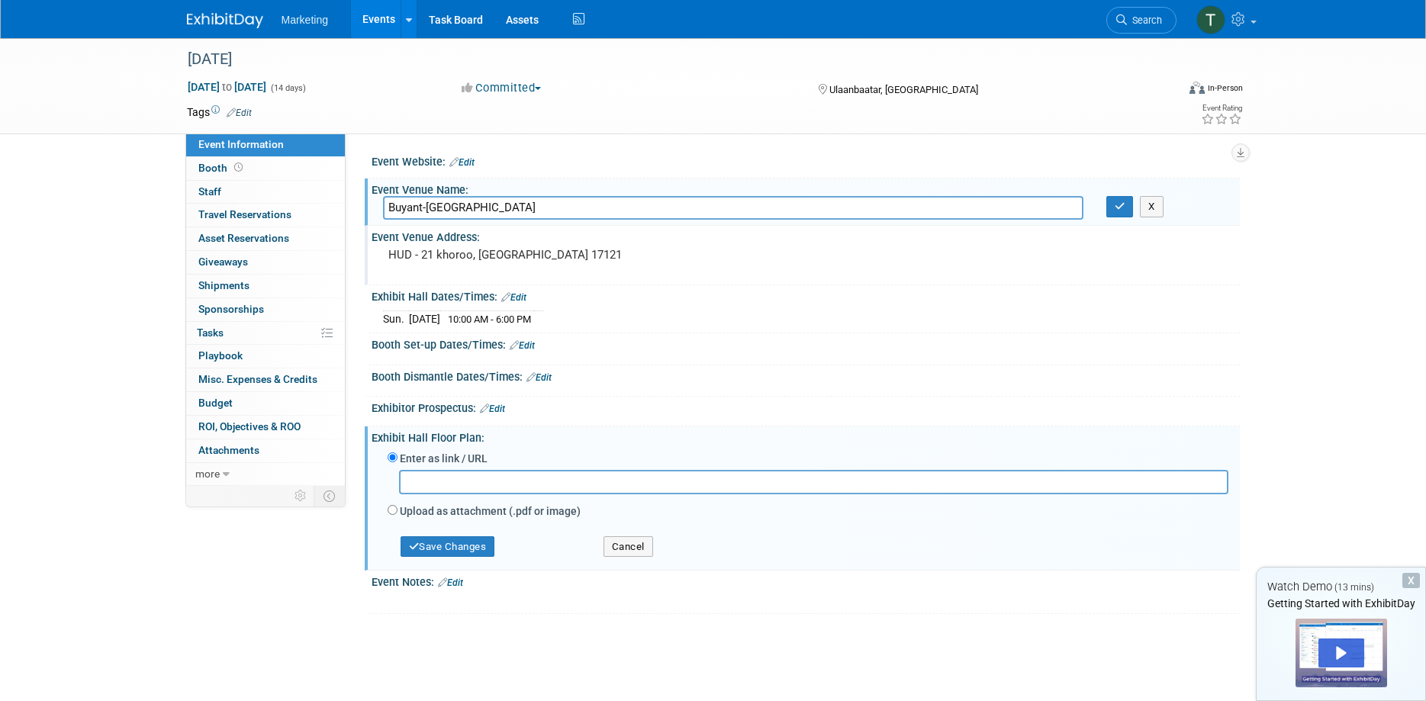
click at [486, 477] on input "text" at bounding box center [813, 482] width 829 height 24
click at [293, 552] on div "Event Information Event Info Booth Booth 0 Staff 0 Staff 0 Travel Reservations …" at bounding box center [713, 326] width 1076 height 576
click at [610, 546] on button "Cancel" at bounding box center [629, 546] width 50 height 21
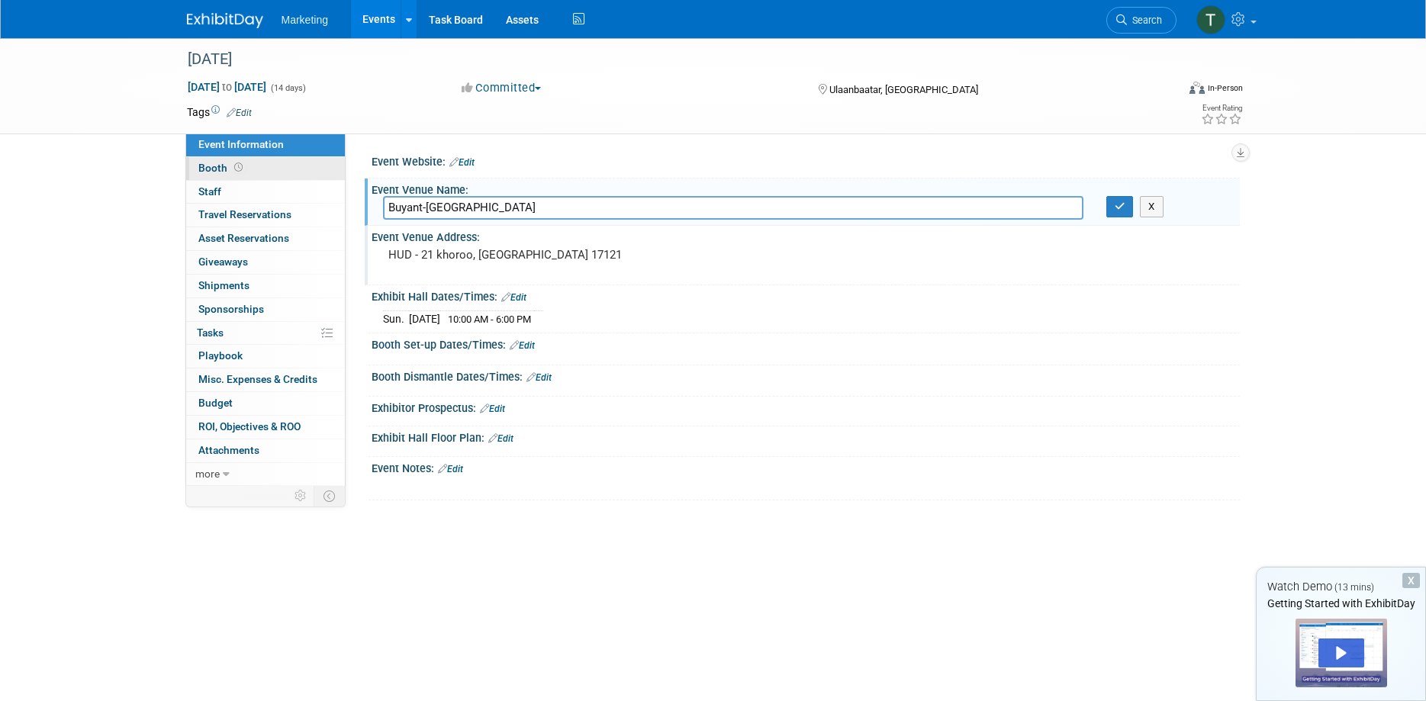
click at [251, 177] on link "Booth" at bounding box center [265, 168] width 159 height 23
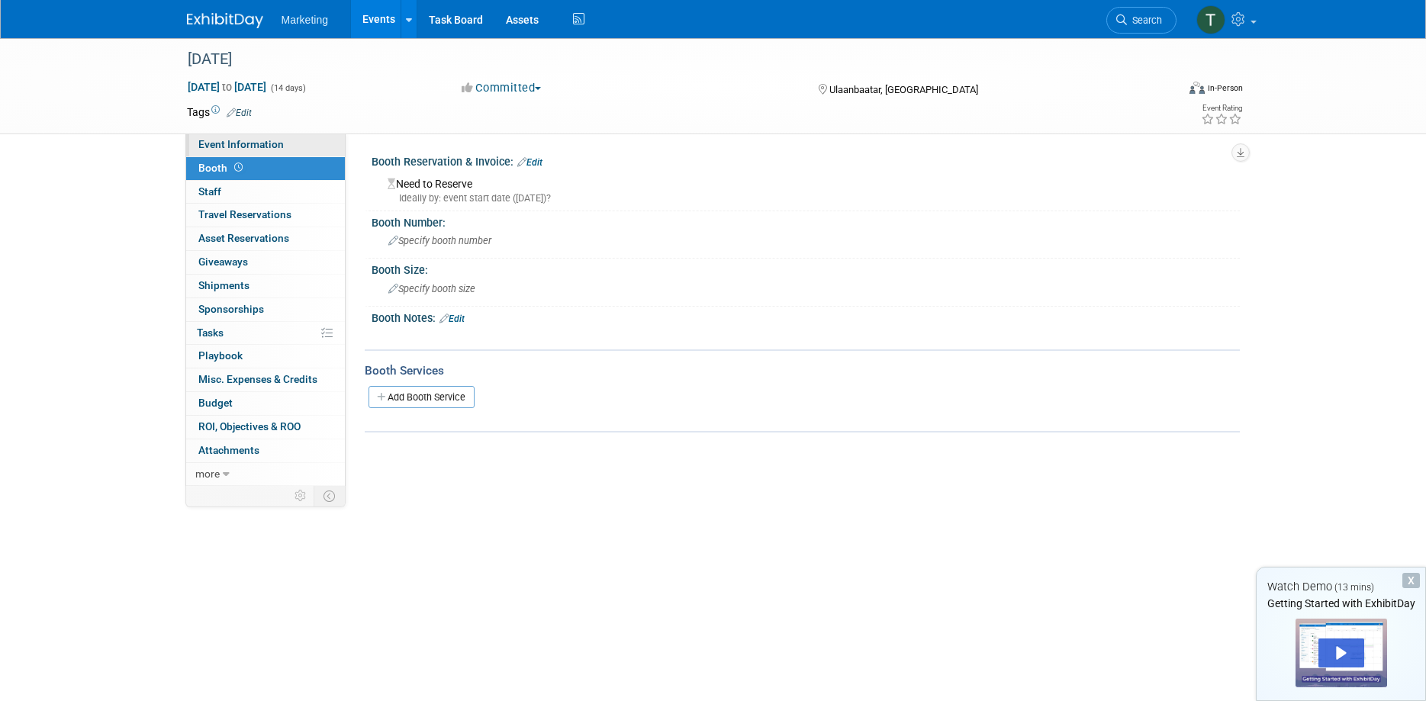
click at [260, 147] on span "Event Information" at bounding box center [240, 144] width 85 height 12
